Goal: Task Accomplishment & Management: Complete application form

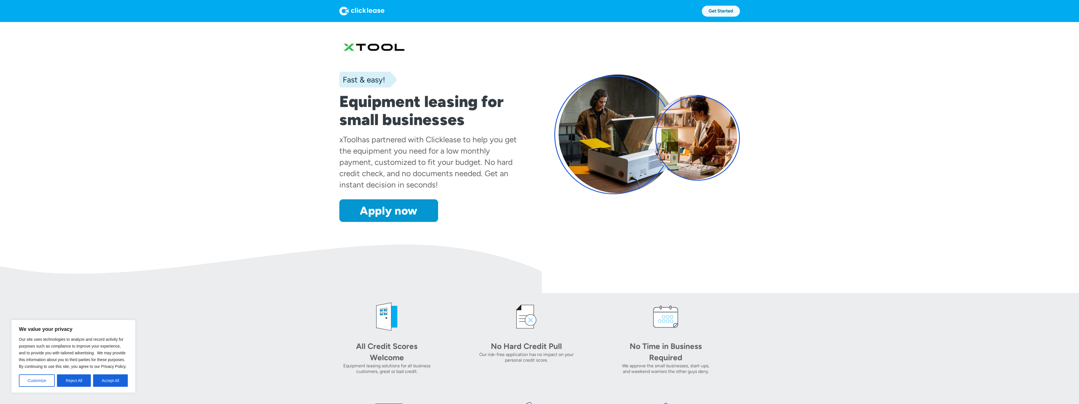
click at [720, 9] on link "Get Started" at bounding box center [721, 11] width 38 height 11
